Goal: Task Accomplishment & Management: Complete application form

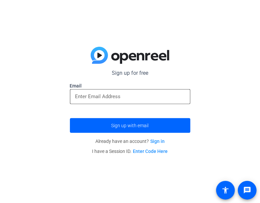
click at [153, 96] on input "email" at bounding box center [130, 97] width 110 height 8
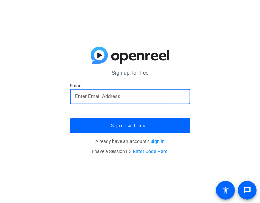
click at [153, 96] on input "email" at bounding box center [130, 97] width 110 height 8
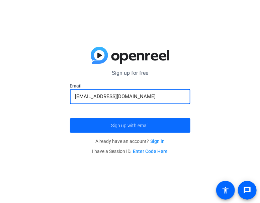
type input "[EMAIL_ADDRESS][DOMAIN_NAME]"
click at [154, 124] on span "submit" at bounding box center [130, 126] width 120 height 16
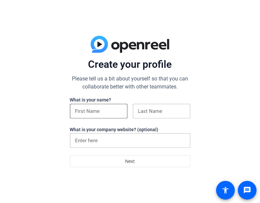
click at [103, 109] on input at bounding box center [98, 111] width 47 height 8
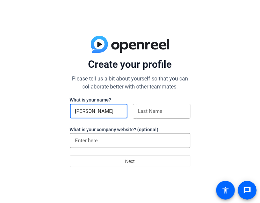
type input "Alex"
click at [167, 107] on input at bounding box center [161, 111] width 47 height 8
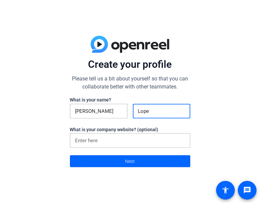
type input "Lopez"
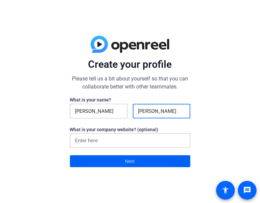
click at [179, 156] on span at bounding box center [130, 161] width 120 height 16
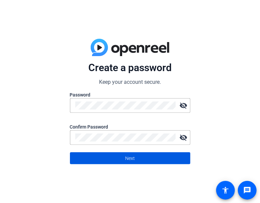
click at [172, 161] on span at bounding box center [130, 158] width 120 height 16
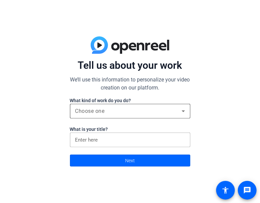
click at [135, 104] on div "Choose one" at bounding box center [130, 111] width 110 height 15
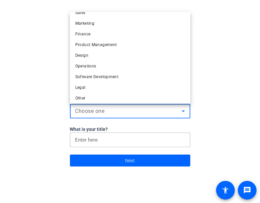
scroll to position [20, 0]
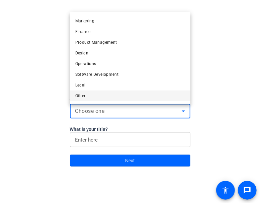
click at [112, 99] on mat-option "Other" at bounding box center [130, 96] width 120 height 11
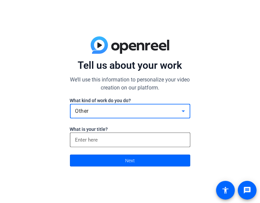
click at [125, 136] on input at bounding box center [130, 140] width 110 height 8
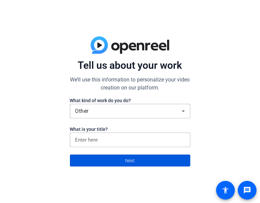
click at [129, 158] on span "Next" at bounding box center [130, 160] width 10 height 13
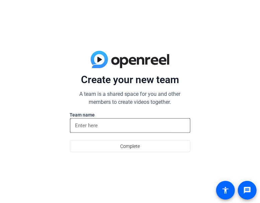
click at [126, 127] on input at bounding box center [130, 126] width 110 height 8
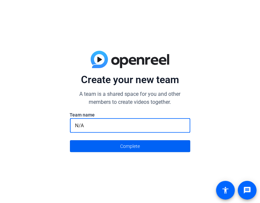
type input "N/A"
click at [137, 149] on span "Complete" at bounding box center [130, 146] width 20 height 13
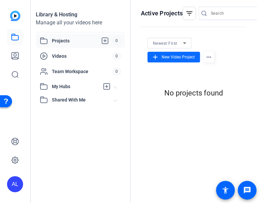
click at [185, 57] on span "New Video Project" at bounding box center [177, 57] width 33 height 6
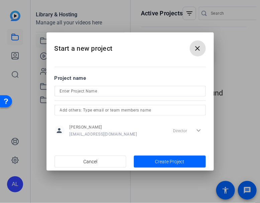
click at [108, 92] on input at bounding box center [130, 91] width 140 height 8
paste input "6437"
type input "6"
paste input "6437"
click at [79, 90] on input "6437" at bounding box center [130, 91] width 140 height 8
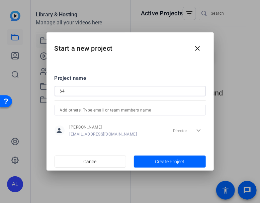
type input "6"
paste input "Surviving the Monster Apocalypse: A 13-Year-Old's Story"
type input "Surviving the Monster Apocalypse: A 13-Year-Old's Story"
drag, startPoint x: 101, startPoint y: 109, endPoint x: 146, endPoint y: 133, distance: 51.3
click at [146, 133] on openreel-autocomplete-invite-internal-user "person Alex Lopez 310128@mathisisd.net Director expand_more" at bounding box center [129, 122] width 151 height 34
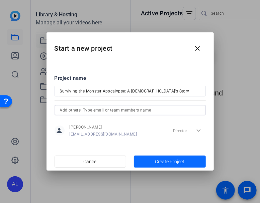
click at [165, 165] on span "Create Project" at bounding box center [169, 161] width 29 height 7
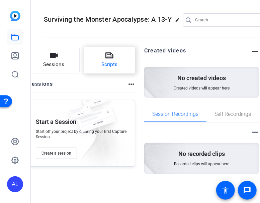
click at [101, 72] on button "Scripts" at bounding box center [109, 60] width 51 height 27
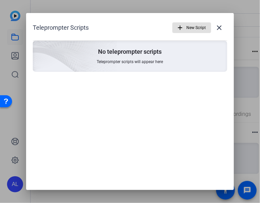
click at [200, 28] on span "New Script" at bounding box center [195, 27] width 19 height 13
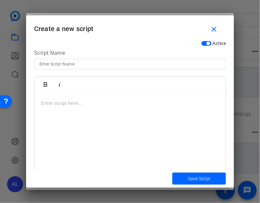
click at [78, 102] on p at bounding box center [130, 103] width 178 height 7
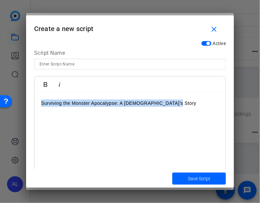
drag, startPoint x: 174, startPoint y: 104, endPoint x: 27, endPoint y: 97, distance: 147.5
click at [27, 97] on div "Active Script Name Bold Italic Surviving the Monster Apocalypse: A 13-Year-Old'…" at bounding box center [130, 103] width 208 height 132
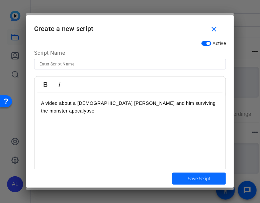
click at [192, 178] on span "Save Script" at bounding box center [198, 178] width 23 height 7
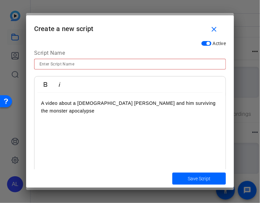
click at [82, 66] on input at bounding box center [129, 64] width 181 height 8
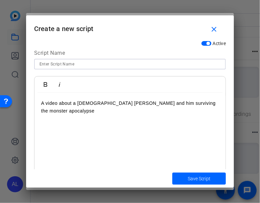
type input "H"
paste input "Surviving the Monster Apocalypse: A 13-Year-Old's Story"
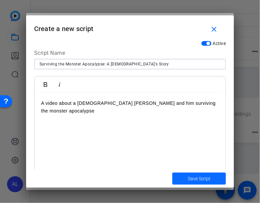
type input "Surviving the Monster Apocalypse: A 13-Year-Old's Story"
click at [205, 176] on span "Save Script" at bounding box center [198, 178] width 23 height 7
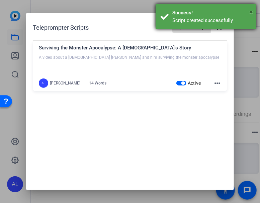
click at [251, 13] on span "×" at bounding box center [251, 12] width 4 height 8
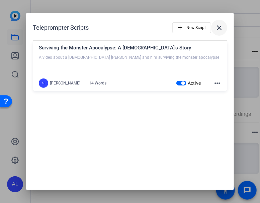
click at [222, 25] on mat-icon "close" at bounding box center [219, 28] width 8 height 8
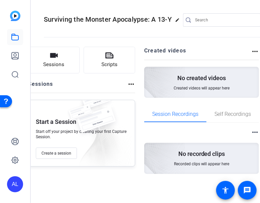
click at [255, 49] on mat-icon "more_horiz" at bounding box center [255, 51] width 8 height 8
click at [191, 39] on div at bounding box center [130, 101] width 260 height 203
click at [236, 114] on span "Self Recordings" at bounding box center [232, 114] width 36 height 5
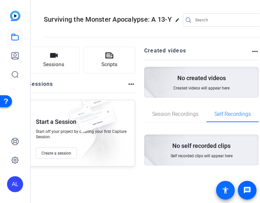
click at [223, 182] on span at bounding box center [225, 190] width 16 height 16
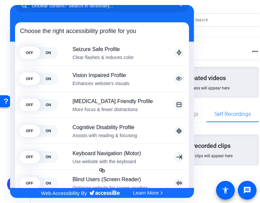
scroll to position [82, 0]
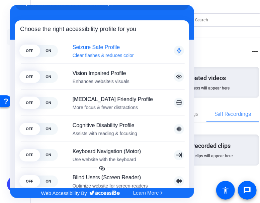
click at [57, 51] on div "OFF ON Seizure Safe Profile Clear flashes & reduces color This profile enables …" at bounding box center [102, 51] width 168 height 26
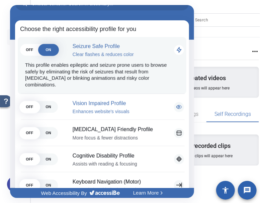
click at [63, 100] on div "Vision Impaired Profile Enhances website's visuals" at bounding box center [122, 107] width 123 height 14
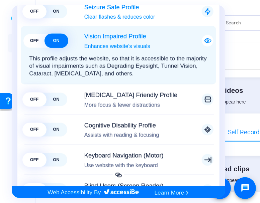
scroll to position [123, 0]
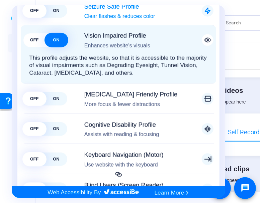
click at [47, 53] on div "This profile adjusts the website, so that it is accessible to the majority of v…" at bounding box center [118, 62] width 190 height 28
